Goal: Information Seeking & Learning: Learn about a topic

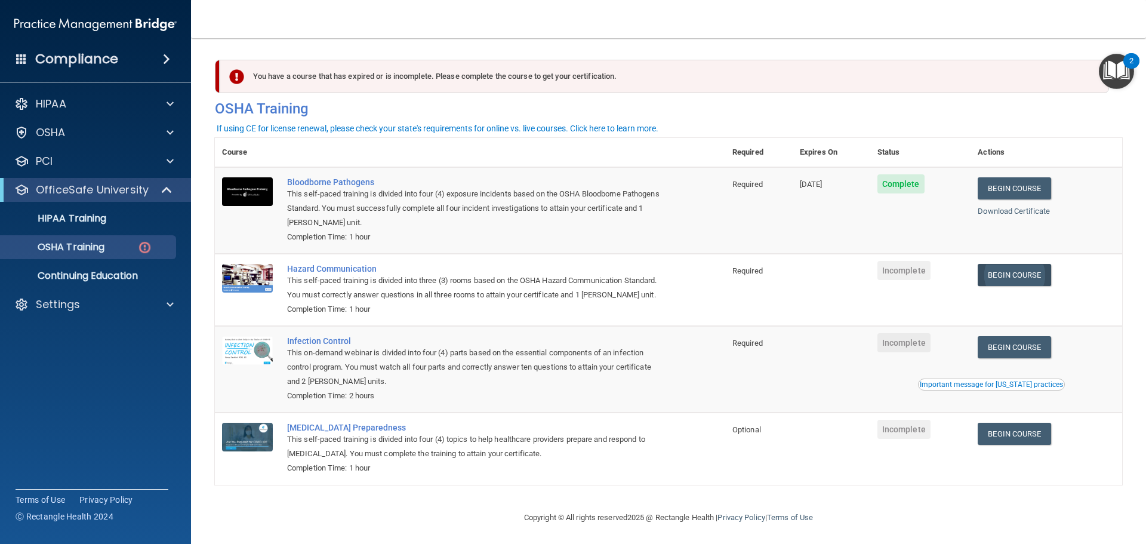
click at [1015, 276] on link "Begin Course" at bounding box center [1014, 275] width 73 height 22
